Goal: Task Accomplishment & Management: Manage account settings

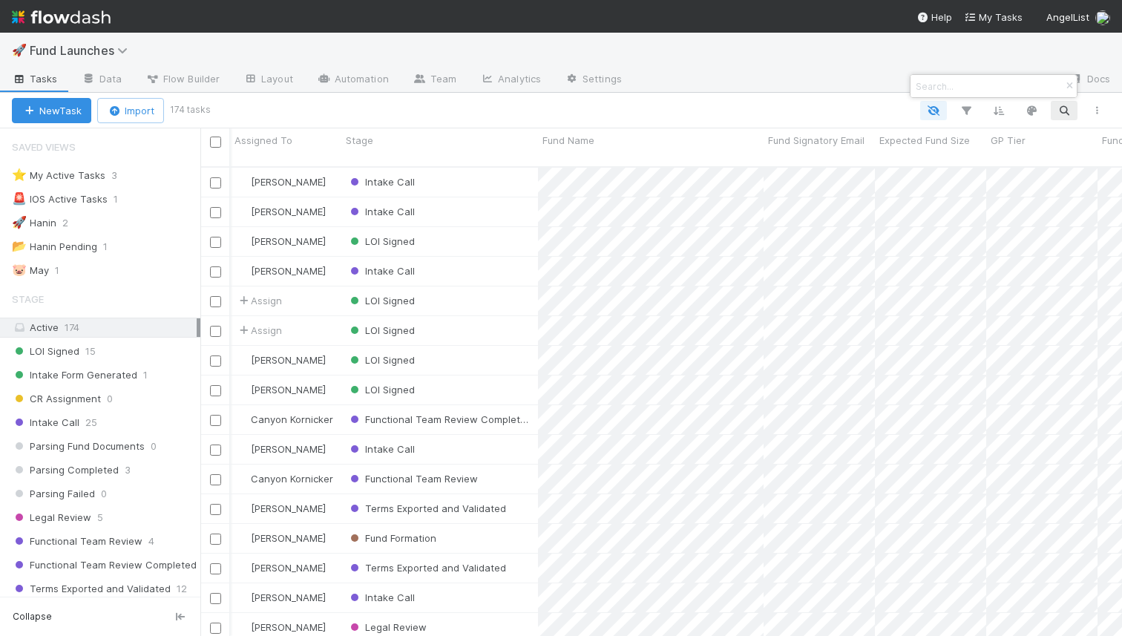
scroll to position [481, 922]
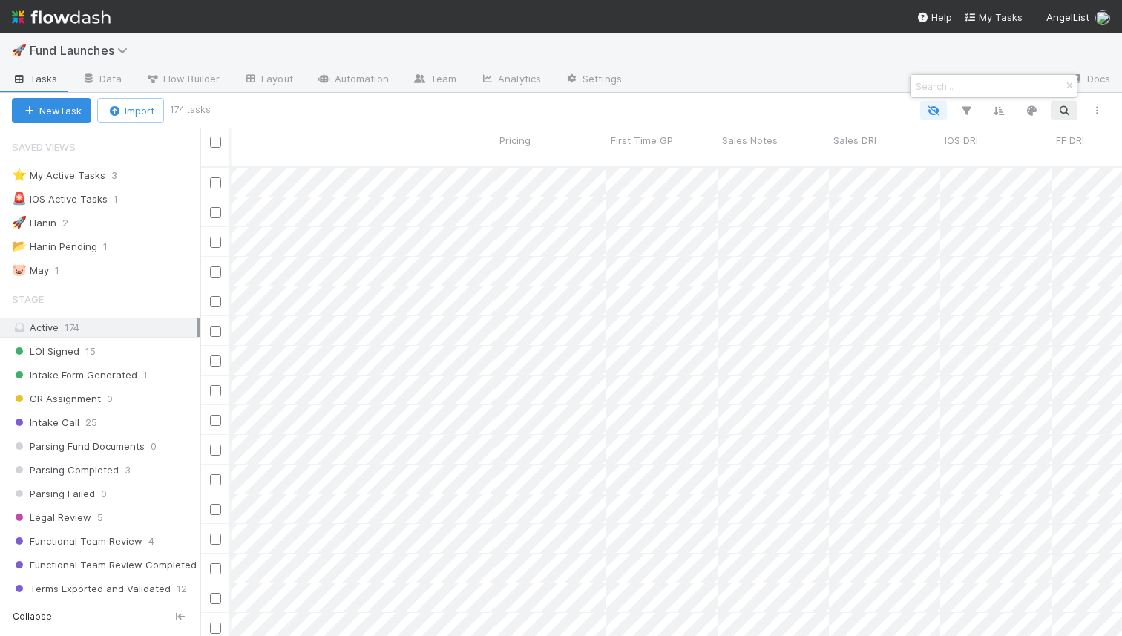
click at [1001, 18] on div at bounding box center [561, 318] width 1122 height 636
click at [1001, 18] on span "My Tasks" at bounding box center [993, 17] width 59 height 12
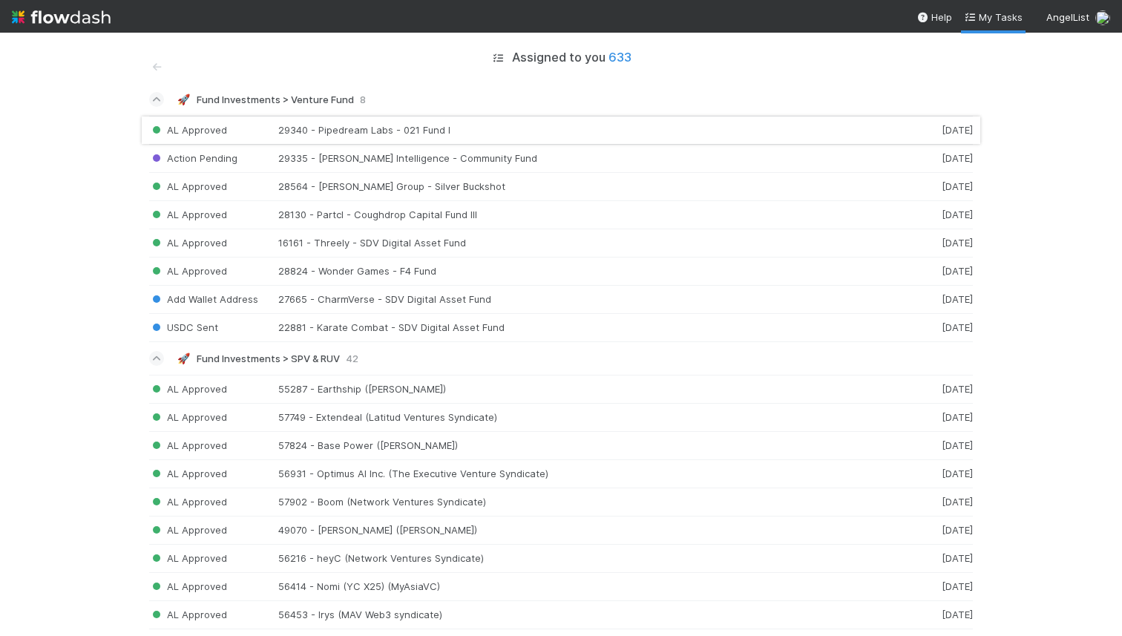
click at [501, 122] on div "AL Approved 29340 - Pipedream Labs - 021 Fund I [DATE]" at bounding box center [561, 130] width 824 height 29
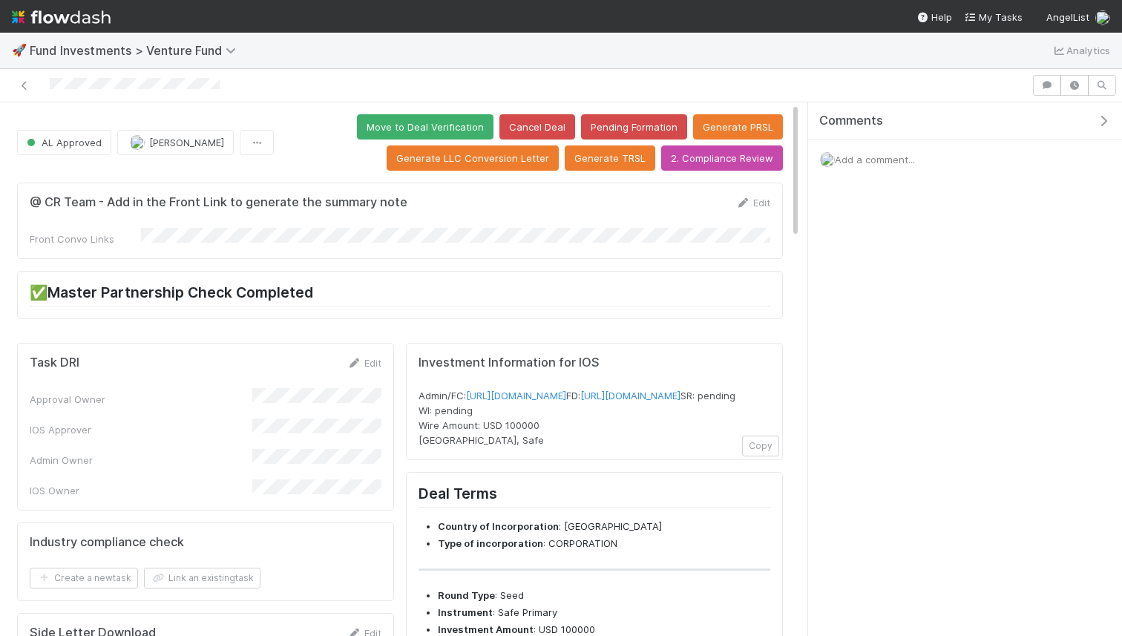
click at [68, 20] on img at bounding box center [61, 16] width 99 height 25
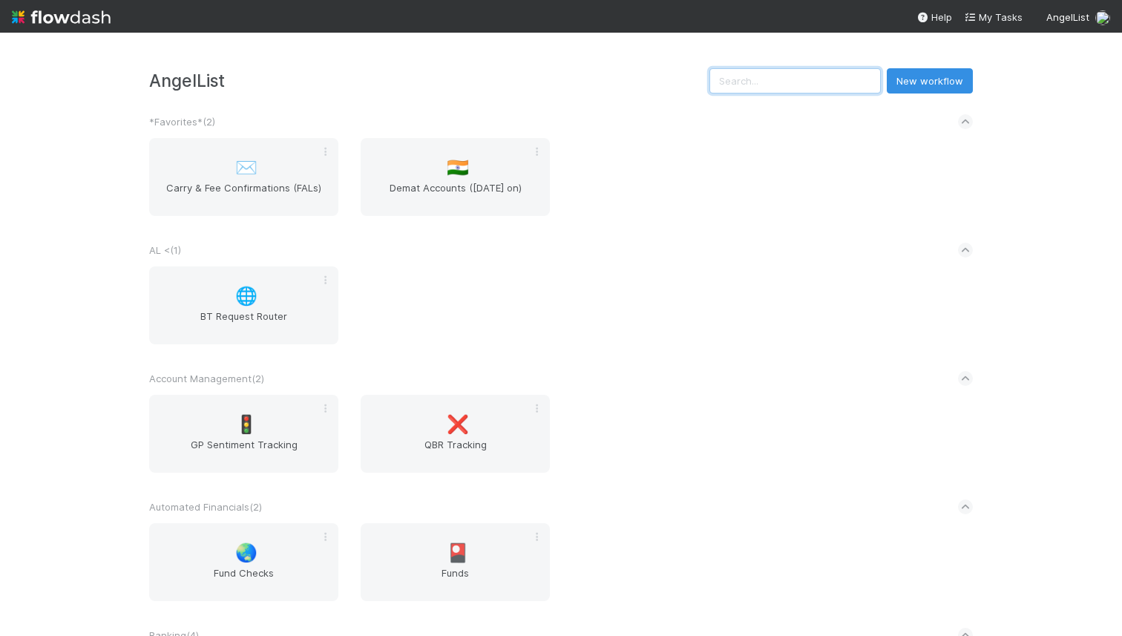
click at [835, 81] on input "text" at bounding box center [795, 80] width 171 height 25
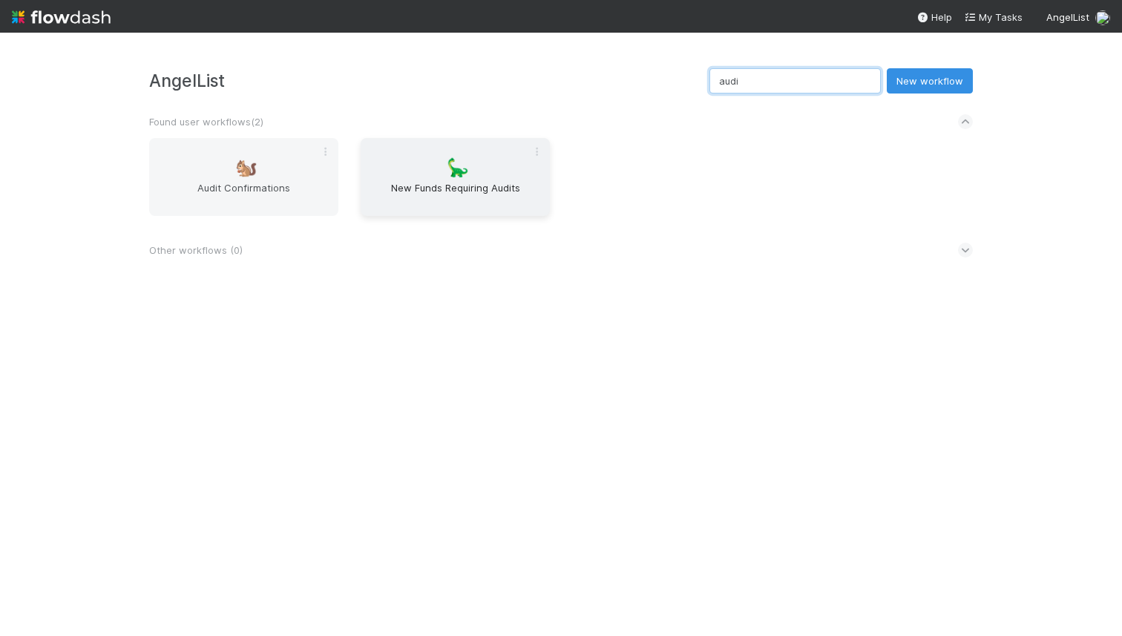
type input "audi"
click at [435, 197] on span "New Funds Requiring Audits" at bounding box center [455, 195] width 177 height 30
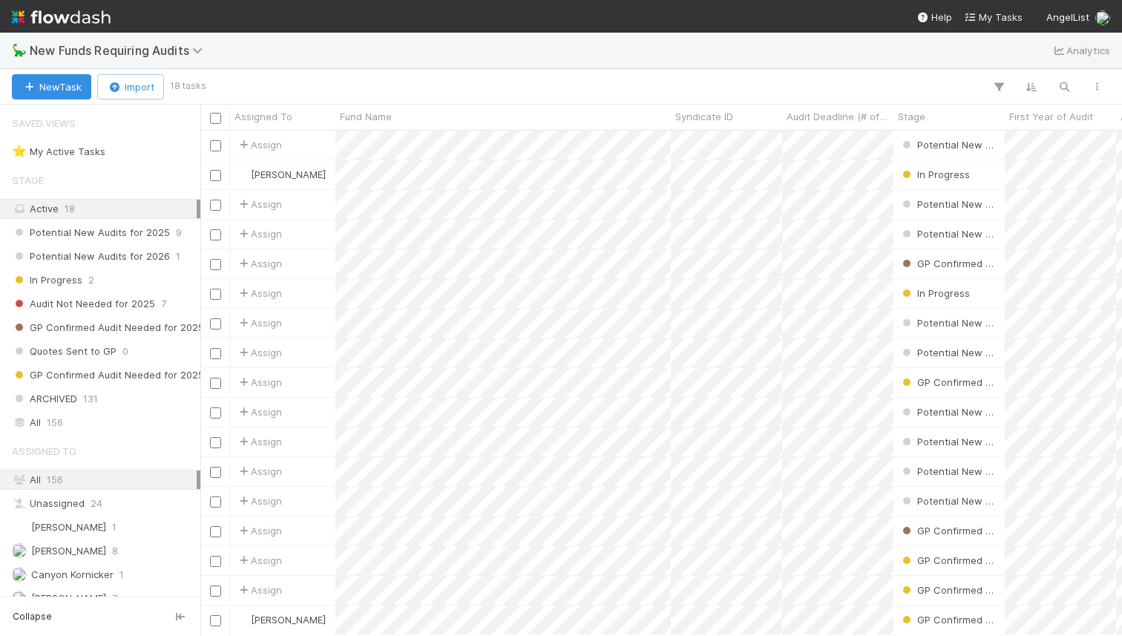
scroll to position [505, 922]
click at [1064, 84] on icon "button" at bounding box center [1064, 86] width 15 height 13
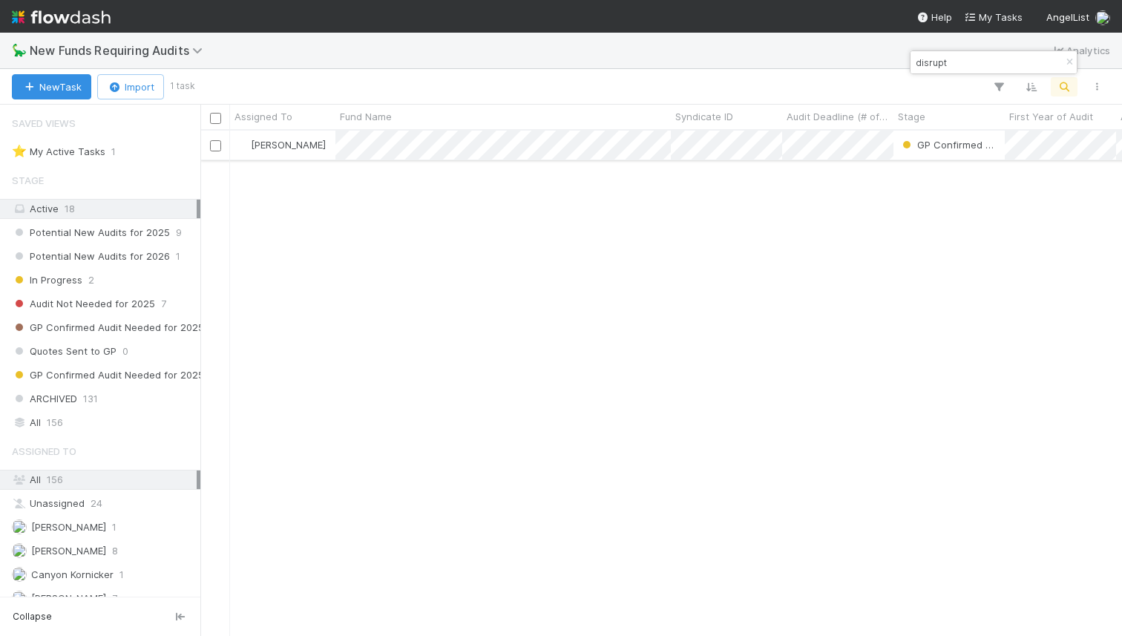
type input "disrupt"
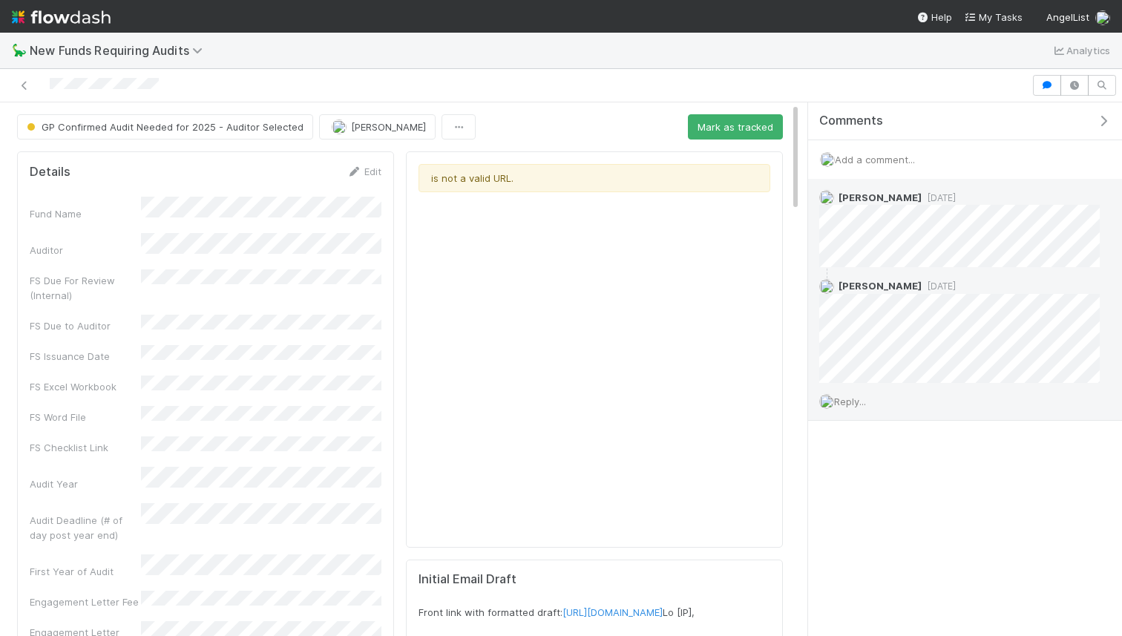
click at [852, 401] on span "Reply..." at bounding box center [850, 402] width 32 height 12
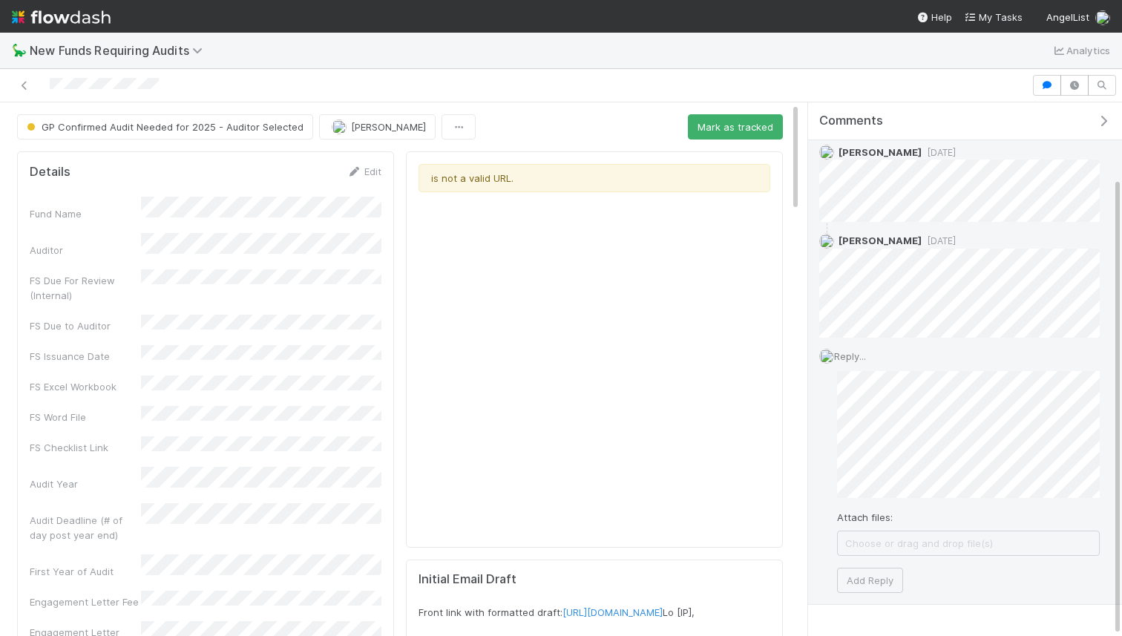
scroll to position [87, 0]
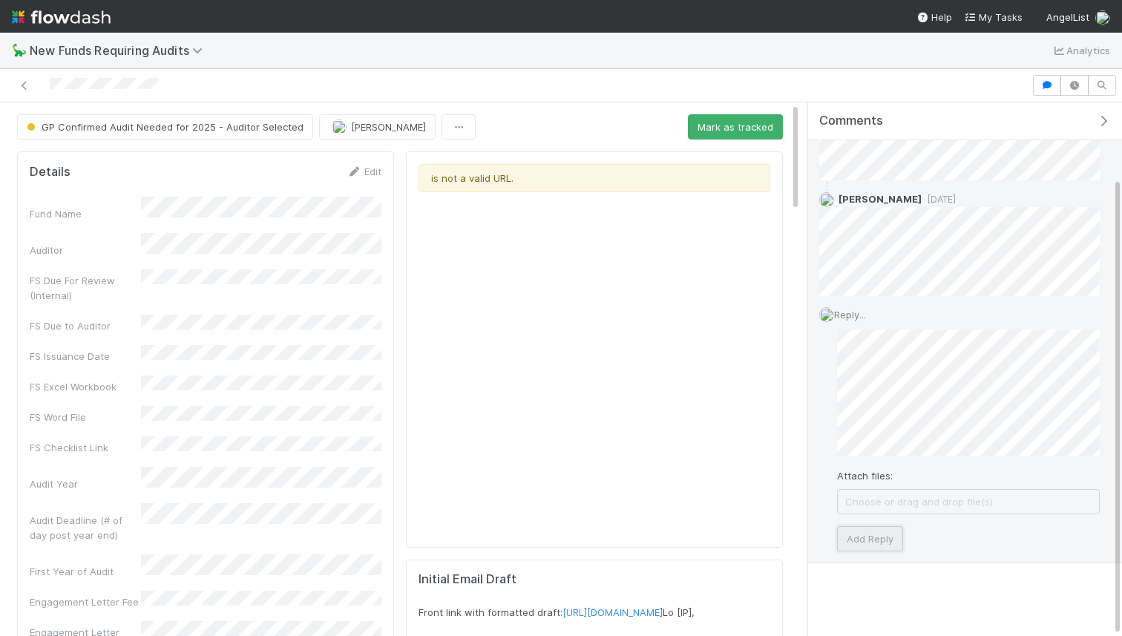
click at [858, 538] on button "Add Reply" at bounding box center [870, 538] width 66 height 25
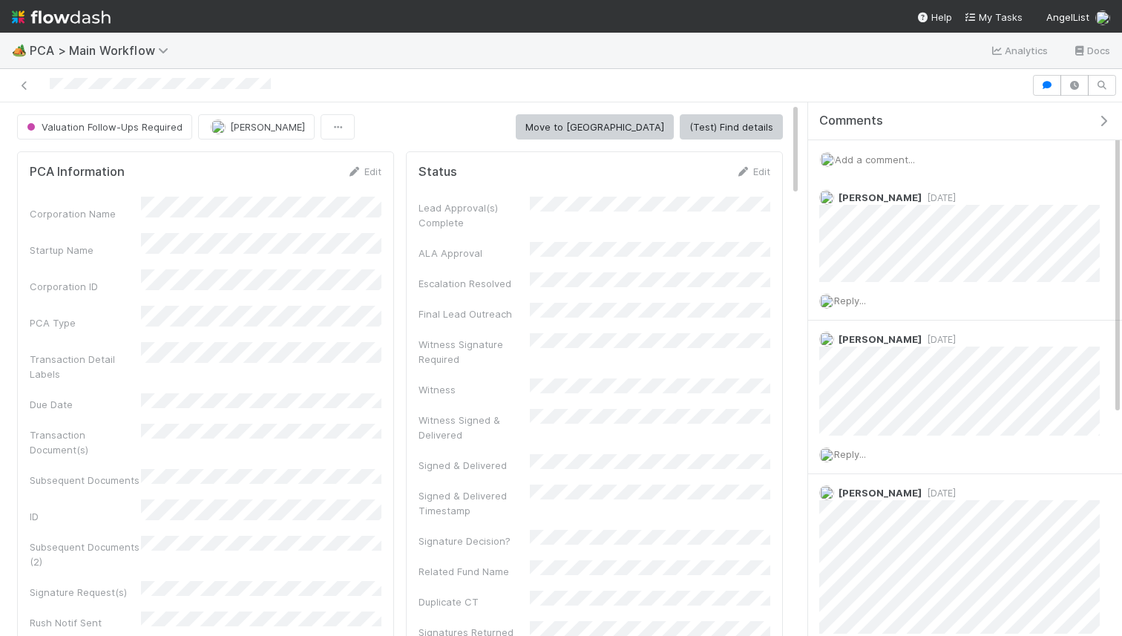
scroll to position [5, 0]
